Goal: Task Accomplishment & Management: Use online tool/utility

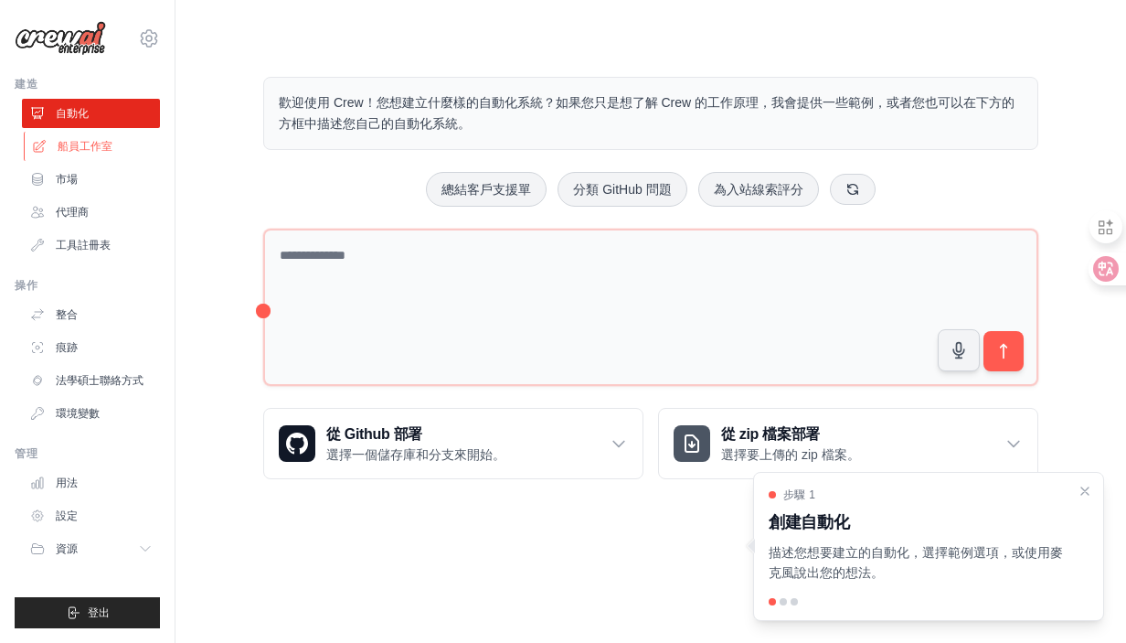
click at [93, 141] on font "船員工作室" at bounding box center [85, 146] width 55 height 13
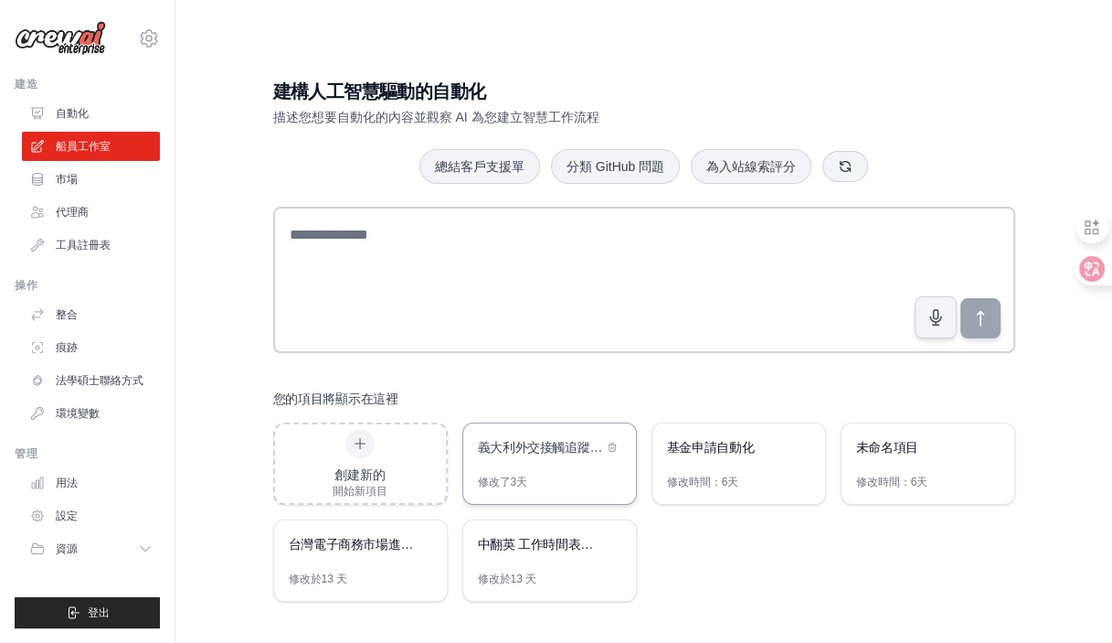
click at [569, 453] on div "義大利外交接觸追蹤系統義大利外交接觸追蹤系統" at bounding box center [540, 447] width 125 height 18
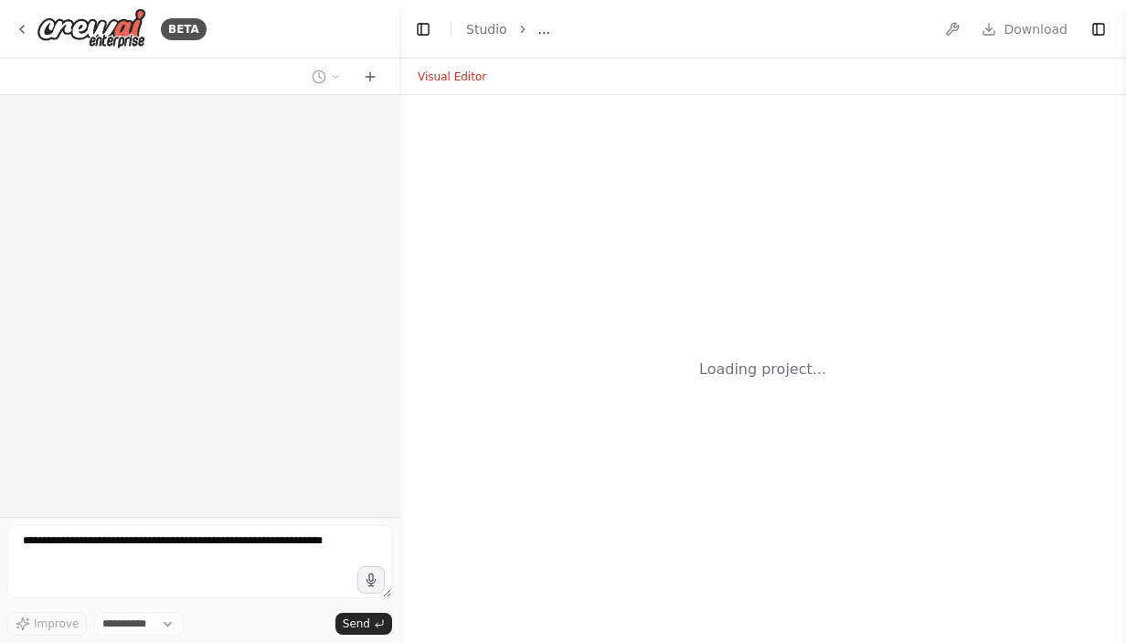
select select "****"
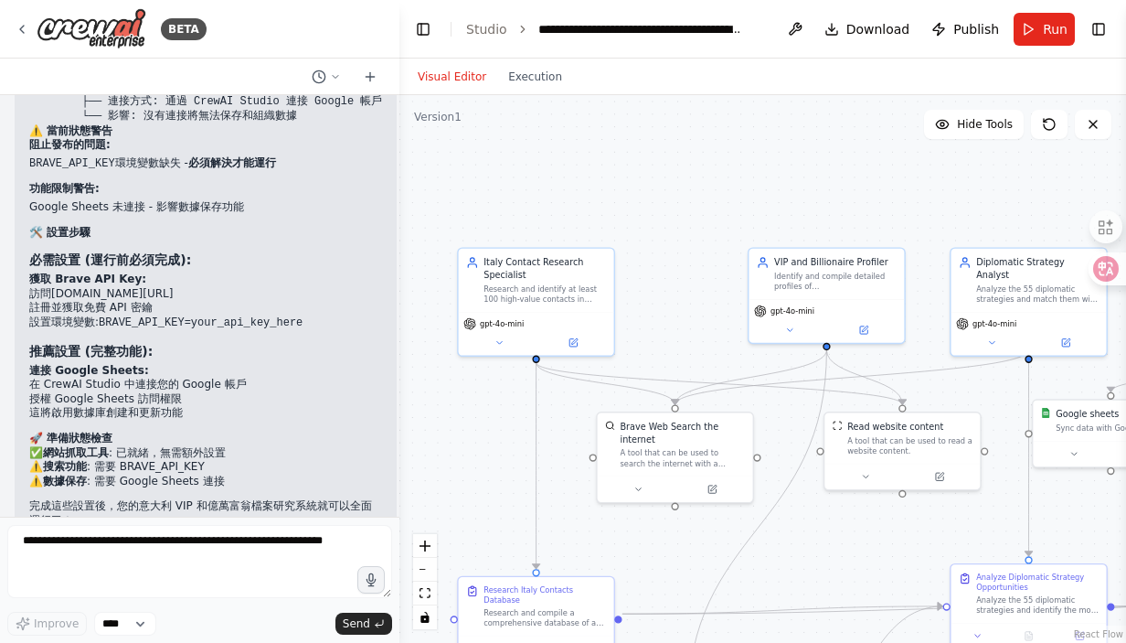
scroll to position [4965, 0]
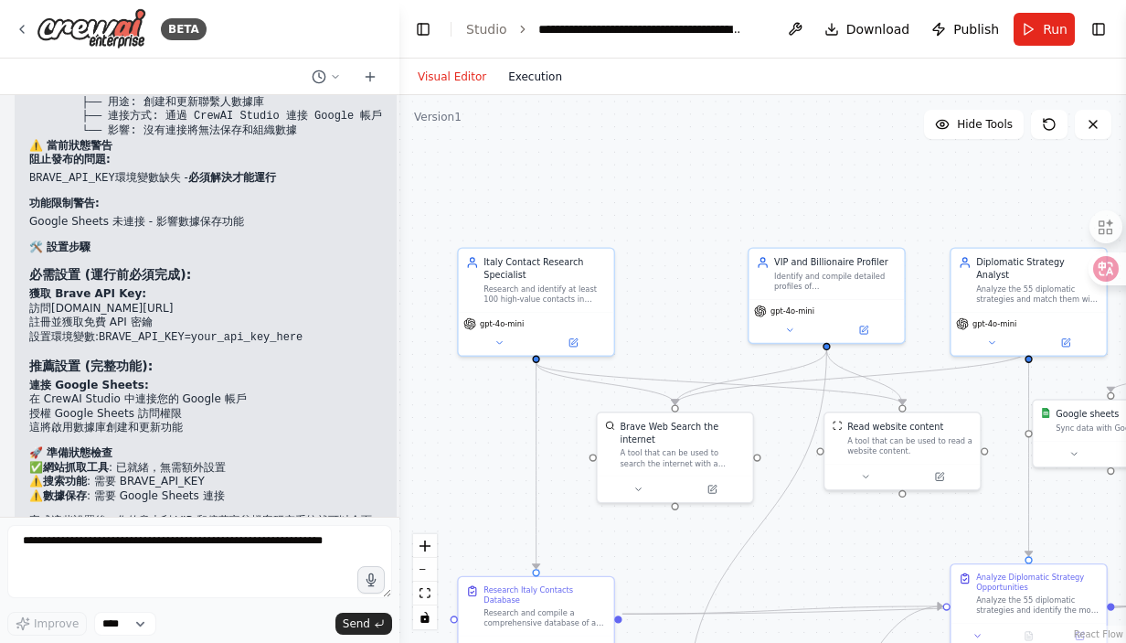
click at [509, 68] on button "Execution" at bounding box center [535, 77] width 76 height 22
click at [445, 80] on button "Visual Editor" at bounding box center [452, 77] width 90 height 22
drag, startPoint x: 391, startPoint y: 483, endPoint x: 404, endPoint y: 424, distance: 59.9
click at [404, 424] on div "BETA 二。優先外交戰略（前五名） PA-政治庇護所 在每個國家爲SPH和KAILASA建立政治庇護渠道，優先與與總統或外交部長有聯繫的有影響力的海外華人建…" at bounding box center [563, 321] width 1126 height 643
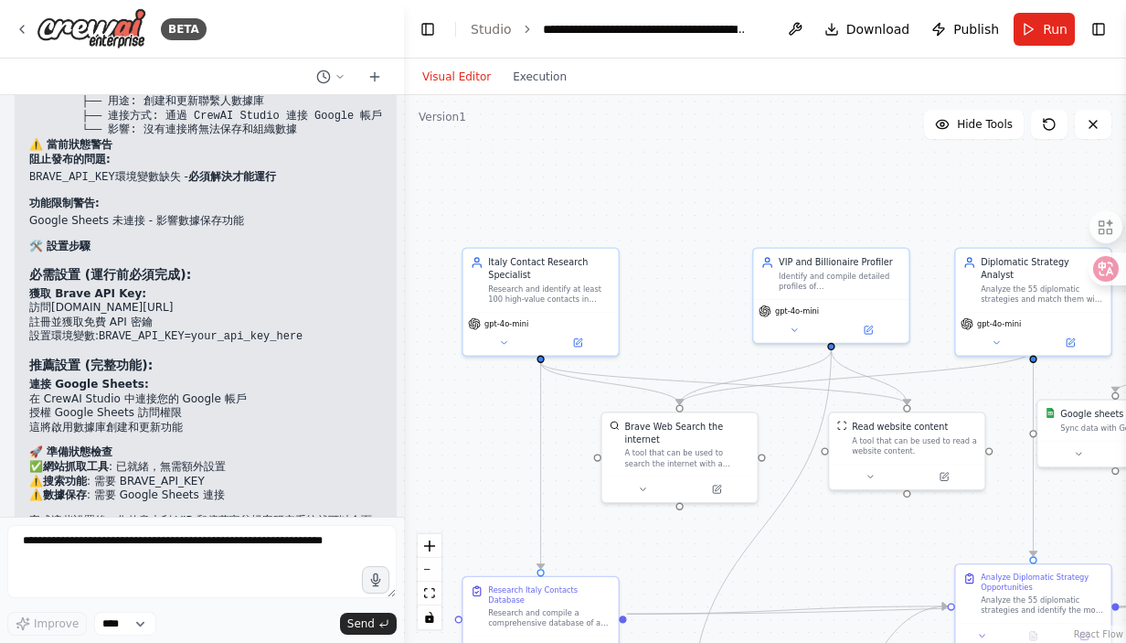
click at [397, 490] on div at bounding box center [400, 321] width 7 height 643
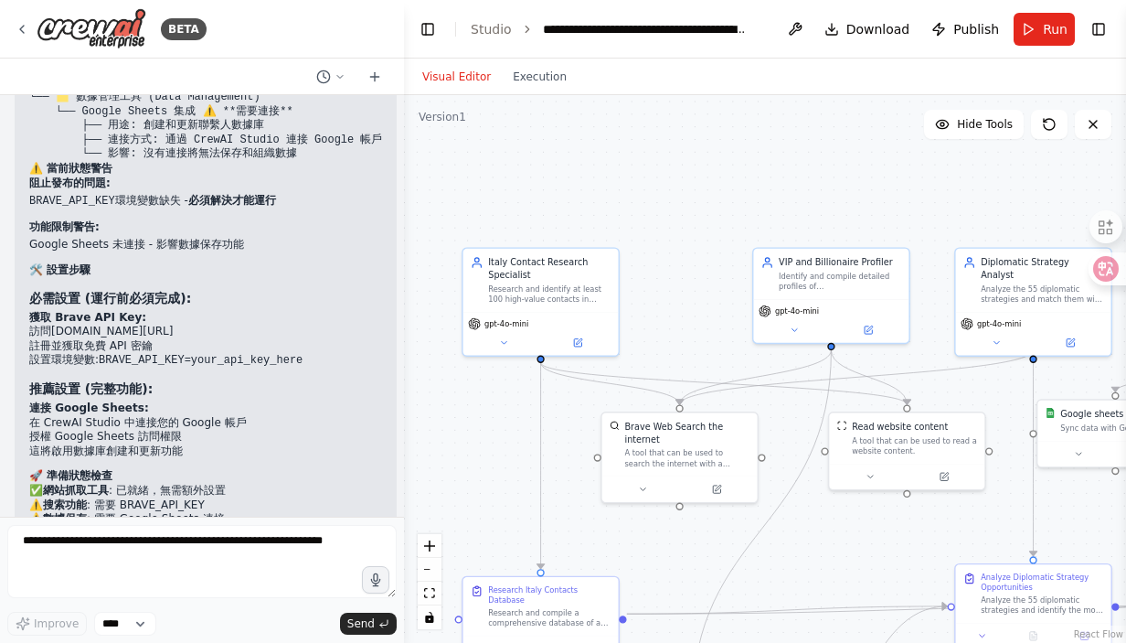
click at [397, 101] on div at bounding box center [400, 321] width 7 height 643
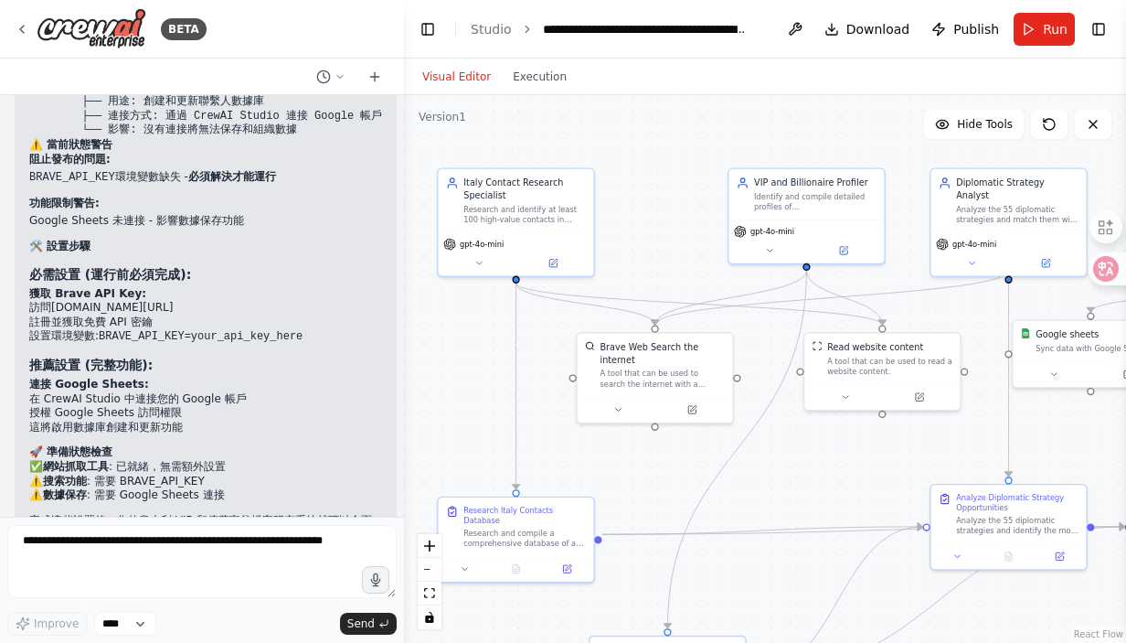
drag, startPoint x: 798, startPoint y: 524, endPoint x: 780, endPoint y: 478, distance: 49.2
click at [780, 478] on div ".deletable-edge-delete-btn { width: 20px; height: 20px; border: 0px solid #ffff…" at bounding box center [765, 369] width 722 height 548
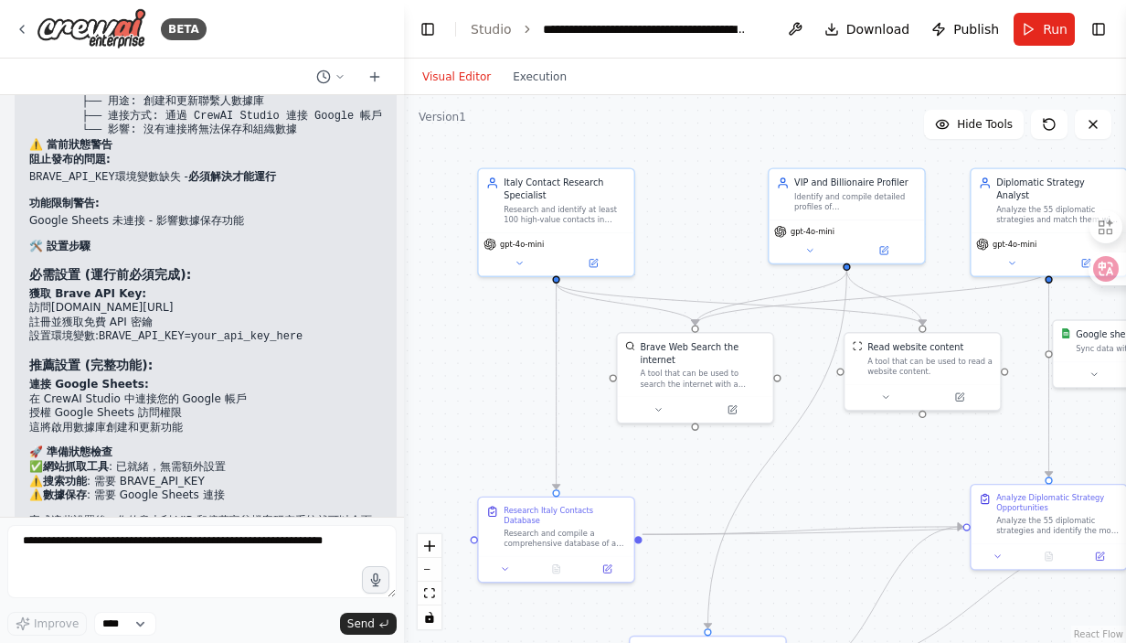
click at [828, 487] on div ".deletable-edge-delete-btn { width: 20px; height: 20px; border: 0px solid #ffff…" at bounding box center [765, 369] width 722 height 548
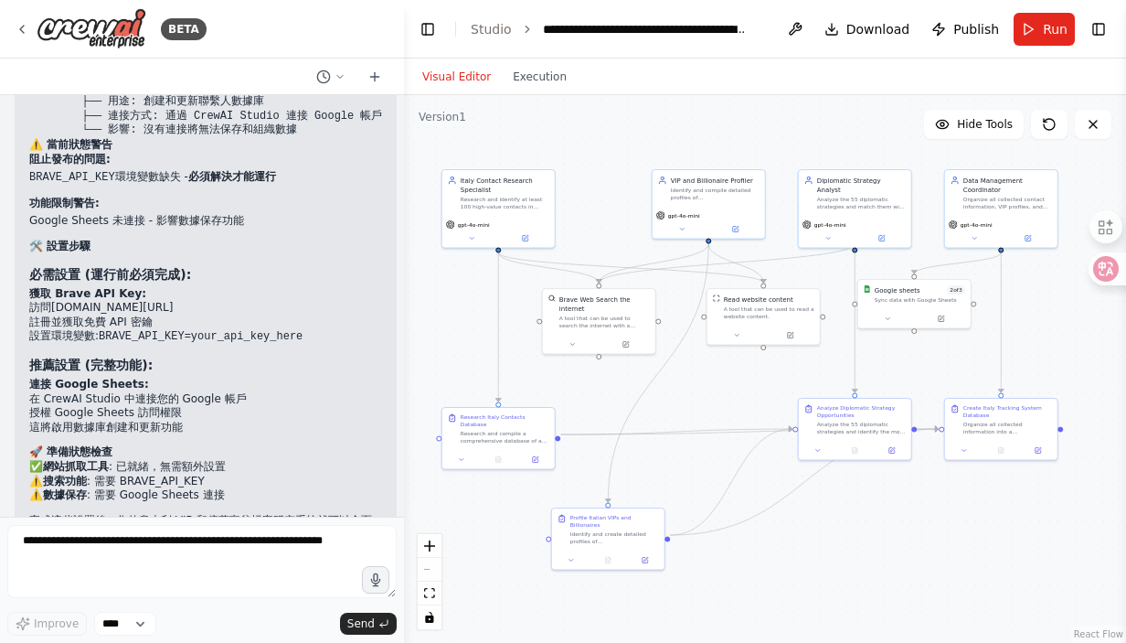
drag, startPoint x: 864, startPoint y: 488, endPoint x: 736, endPoint y: 401, distance: 154.7
click at [736, 401] on div ".deletable-edge-delete-btn { width: 20px; height: 20px; border: 0px solid #ffff…" at bounding box center [765, 369] width 722 height 548
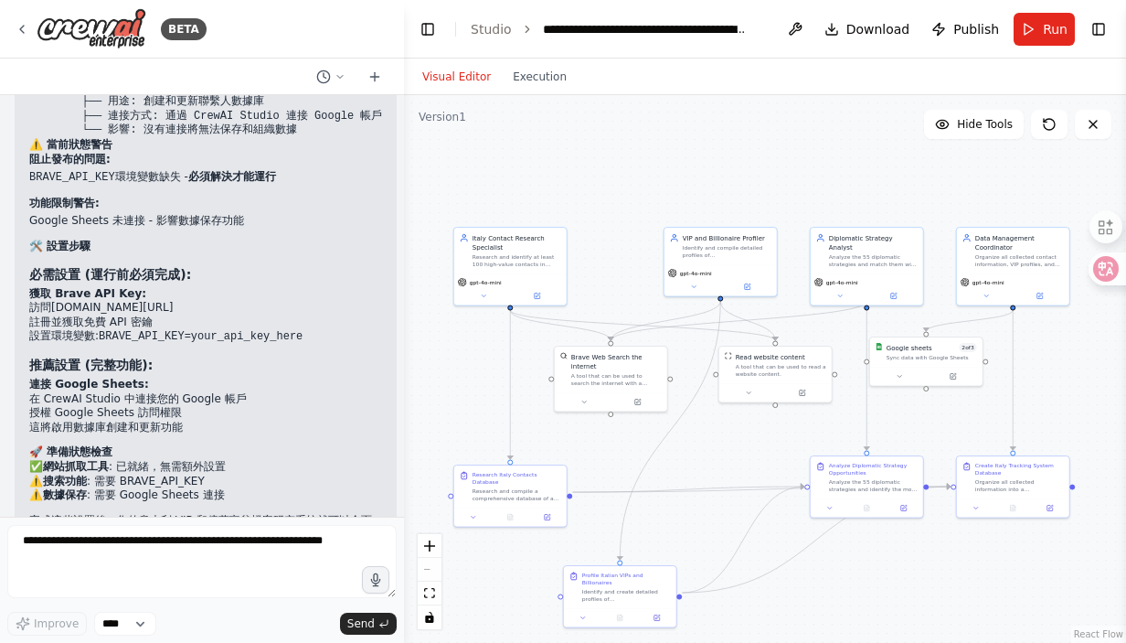
drag, startPoint x: 741, startPoint y: 405, endPoint x: 753, endPoint y: 463, distance: 58.8
click at [753, 463] on div ".deletable-edge-delete-btn { width: 20px; height: 20px; border: 0px solid #ffff…" at bounding box center [765, 369] width 722 height 548
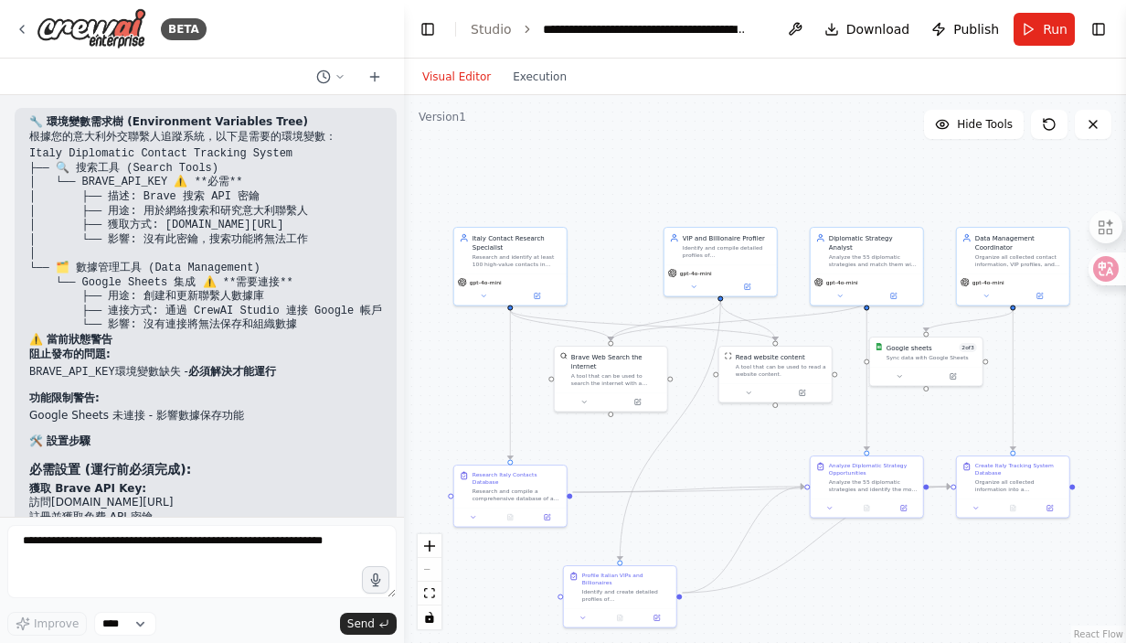
scroll to position [4717, 0]
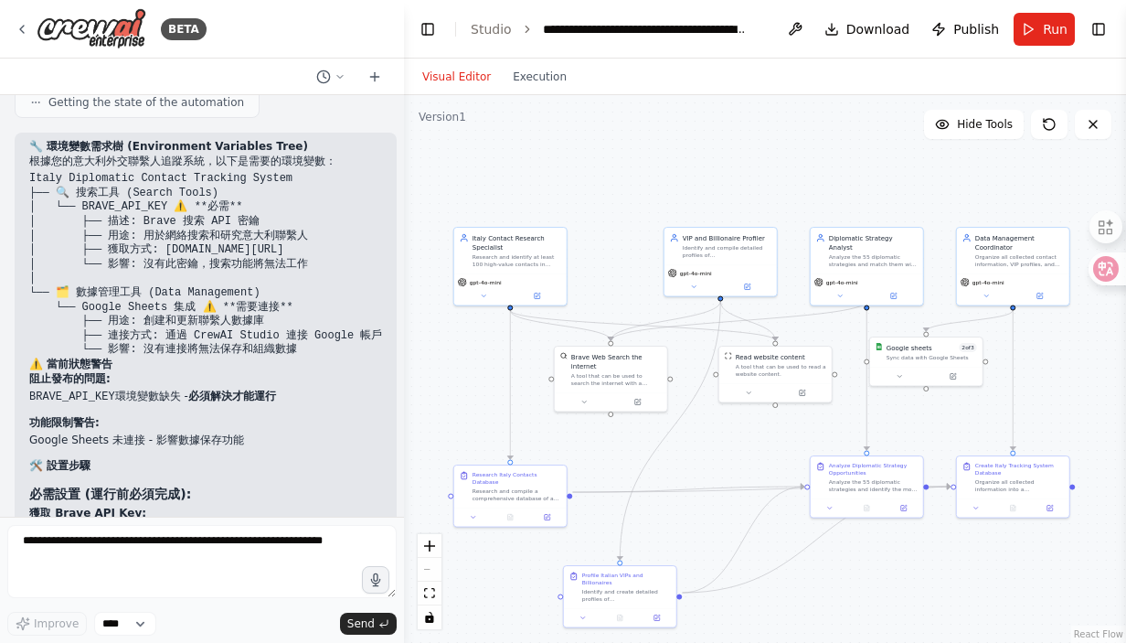
click at [399, 101] on div at bounding box center [400, 321] width 7 height 643
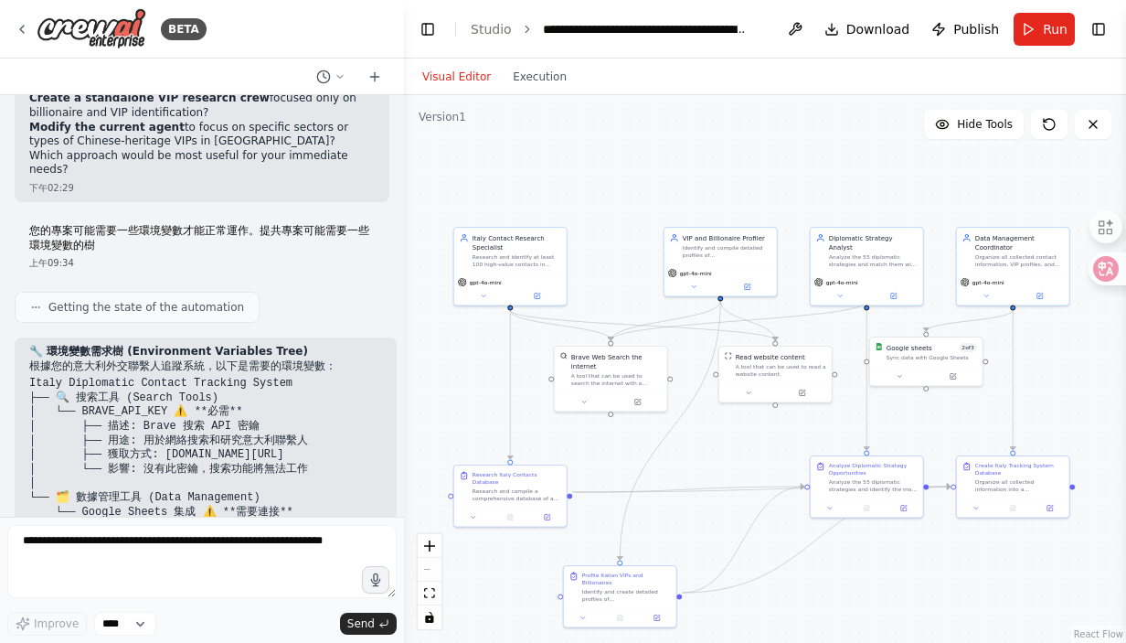
scroll to position [4473, 0]
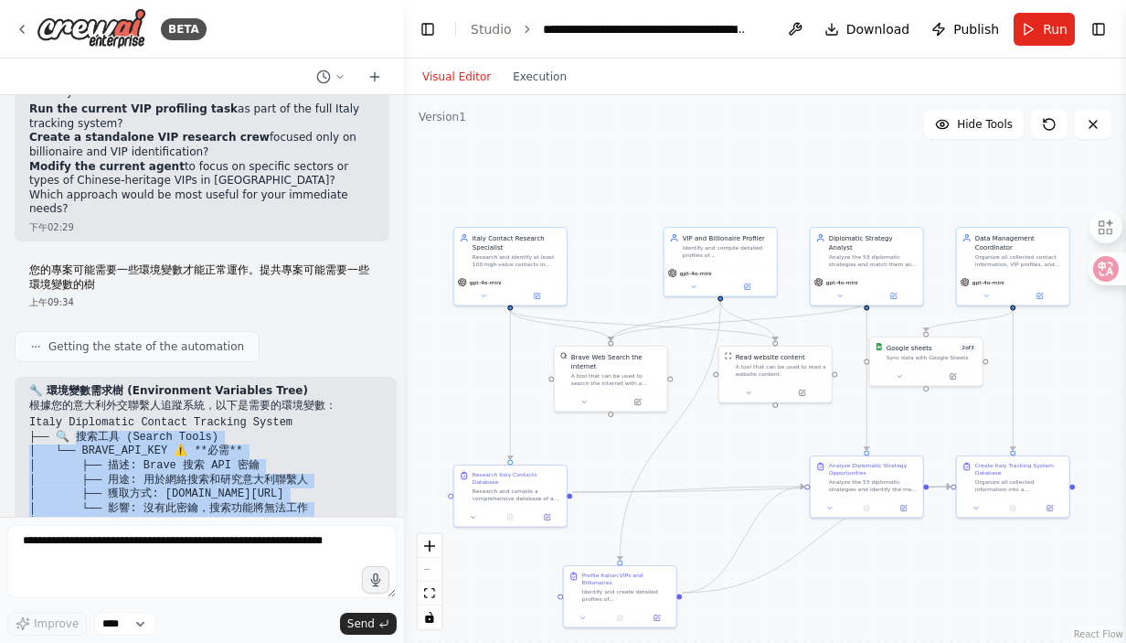
drag, startPoint x: 76, startPoint y: 379, endPoint x: 281, endPoint y: 452, distance: 217.4
click at [281, 452] on pre "Italy Diplomatic Contact Tracking System ├── 🔍 搜索工具 (Search Tools) │ └── BRAVE_…" at bounding box center [205, 509] width 353 height 186
copy code "索工具 (Search Tools) │ └── BRAVE_API_KEY ⚠️ **必需** │ ├── 描述: Brave 搜索 API 密鑰 │ ├─…"
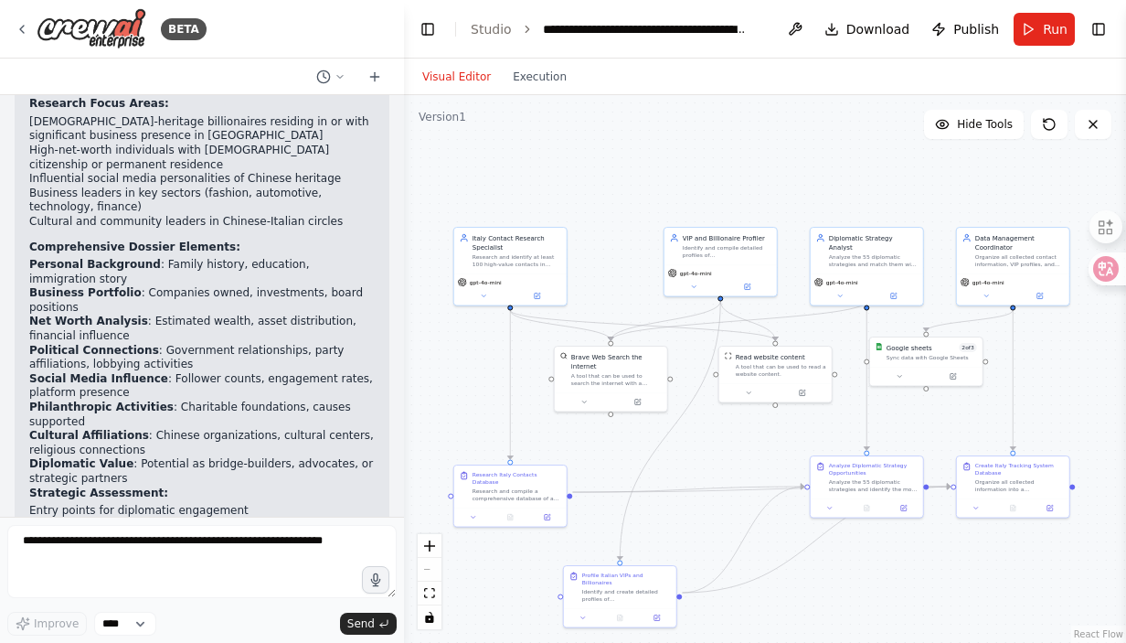
scroll to position [4717, 0]
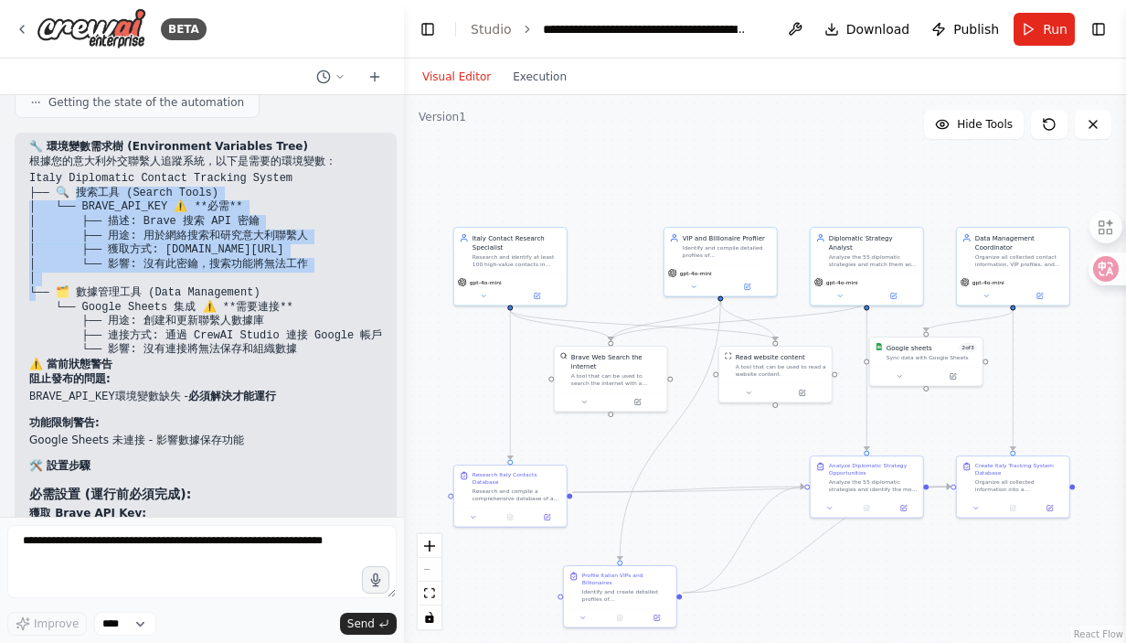
click at [157, 172] on code "Italy Diplomatic Contact Tracking System ├── 🔍 搜索工具 (Search Tools) │ └── BRAVE_…" at bounding box center [205, 264] width 353 height 184
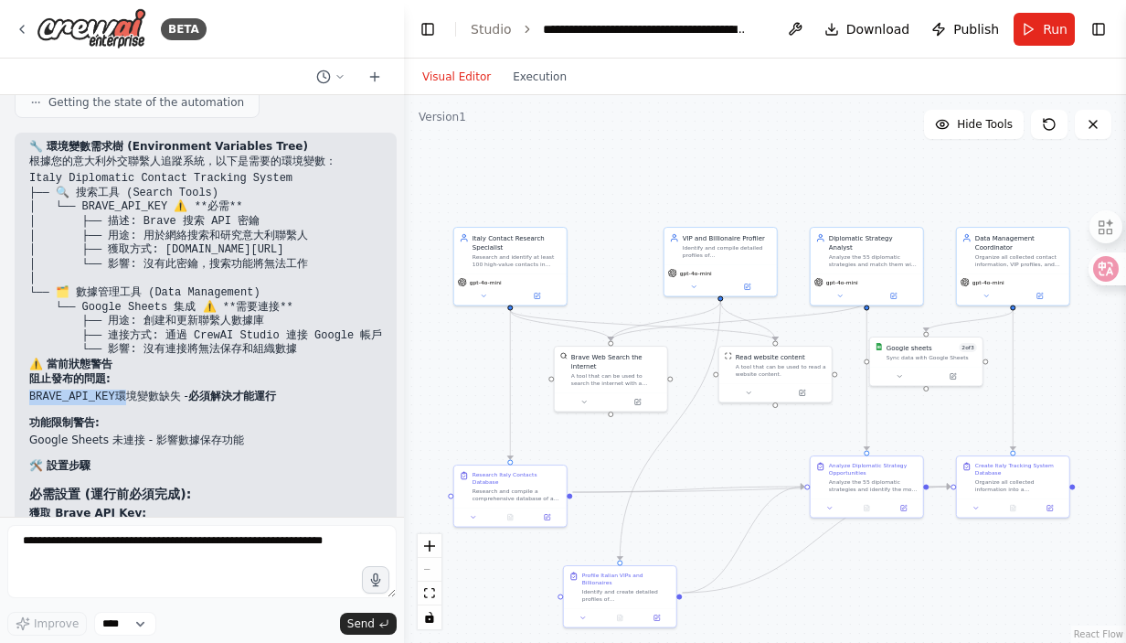
drag, startPoint x: 31, startPoint y: 330, endPoint x: 112, endPoint y: 334, distance: 80.5
click at [112, 389] on li "BRAVE_API_KEY 環境變數缺失 - 必須解決才能運行" at bounding box center [205, 397] width 353 height 16
copy li "BRAVE_API_KEY"
click at [430, 85] on button "Visual Editor" at bounding box center [456, 77] width 90 height 22
click at [439, 69] on button "Visual Editor" at bounding box center [456, 77] width 90 height 22
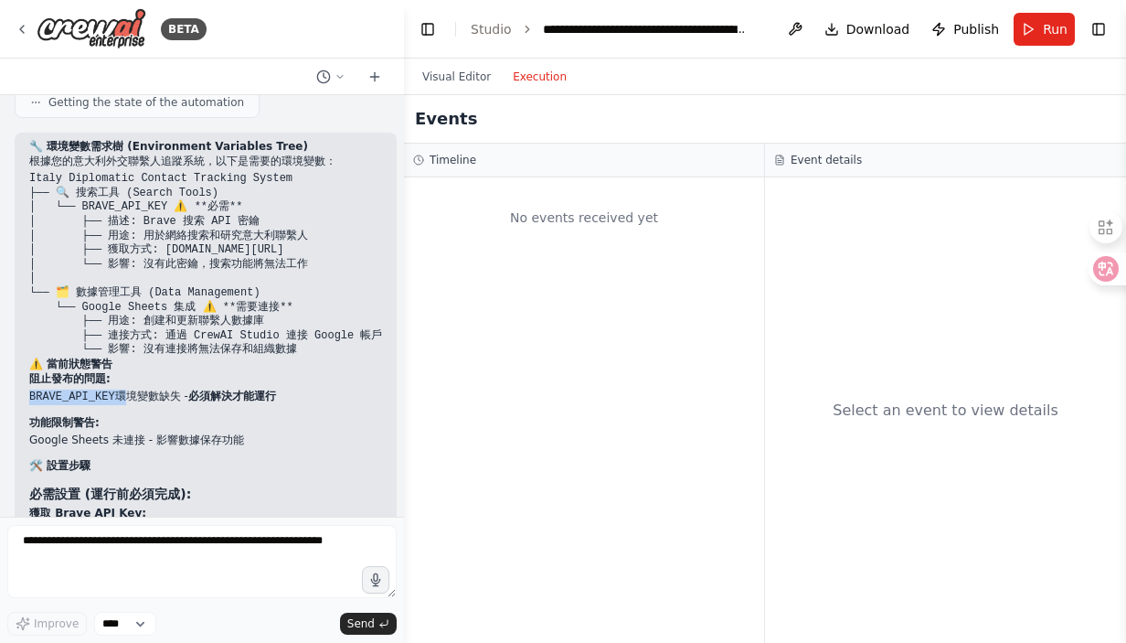
click at [539, 80] on button "Execution" at bounding box center [540, 77] width 76 height 22
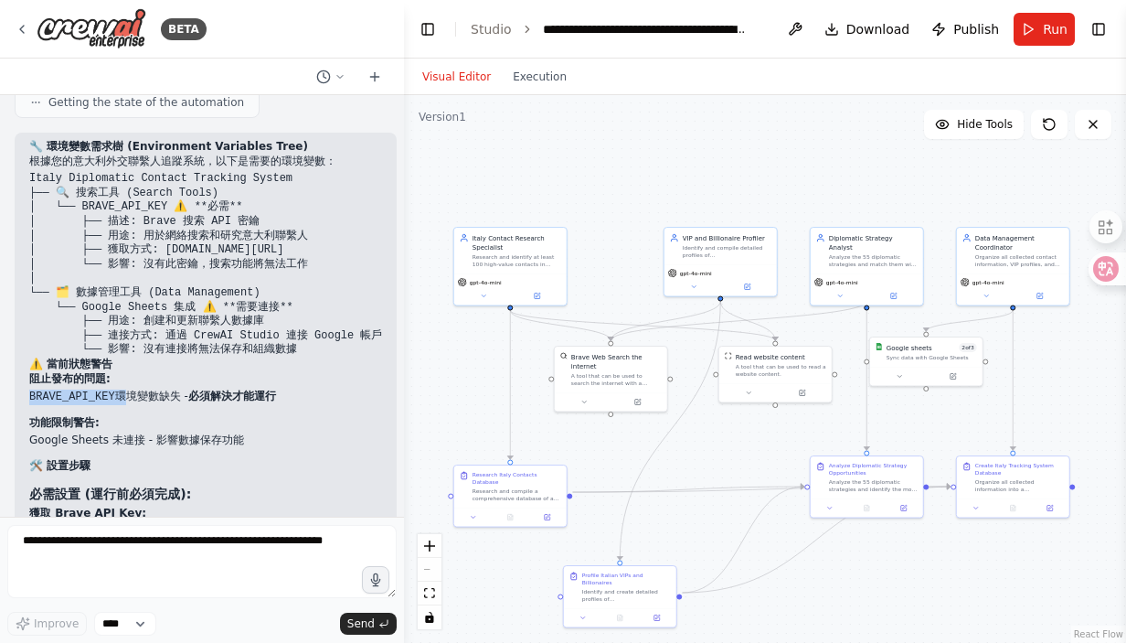
click at [473, 79] on button "Visual Editor" at bounding box center [456, 77] width 90 height 22
click at [1030, 28] on button "Run" at bounding box center [1044, 29] width 61 height 33
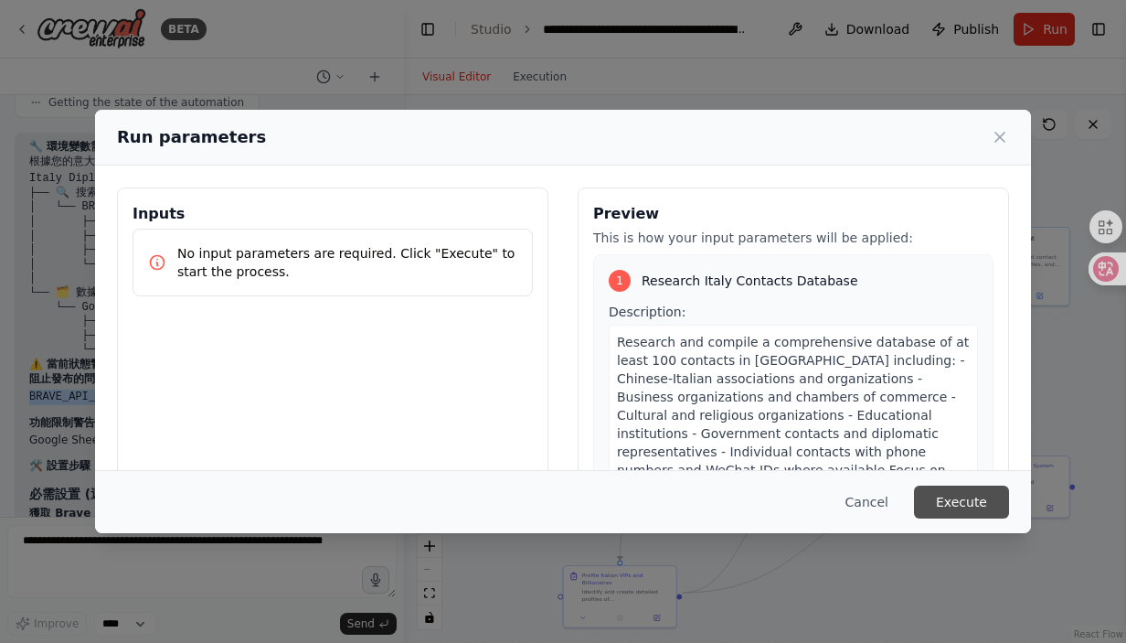
click at [946, 512] on button "Execute" at bounding box center [961, 501] width 95 height 33
